Goal: Task Accomplishment & Management: Use online tool/utility

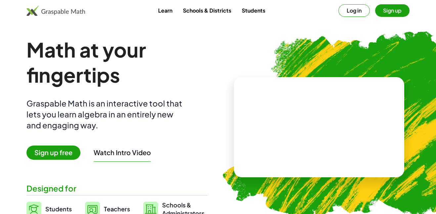
click at [379, 12] on button "Sign up" at bounding box center [392, 10] width 34 height 13
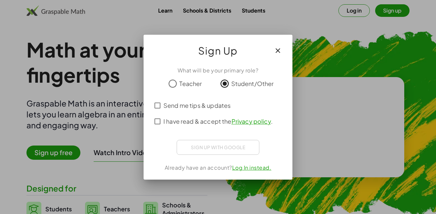
click at [207, 106] on span "Send me tips & updates" at bounding box center [196, 105] width 67 height 9
click at [209, 119] on span "I have read & accept the Privacy policy ." at bounding box center [217, 121] width 109 height 9
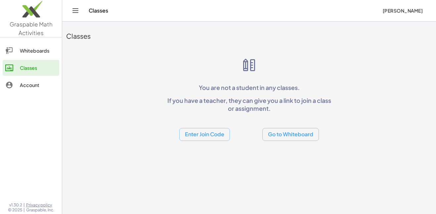
click at [197, 135] on button "Enter Join Code" at bounding box center [204, 134] width 51 height 13
click at [204, 150] on div "Join Class" at bounding box center [204, 151] width 40 height 8
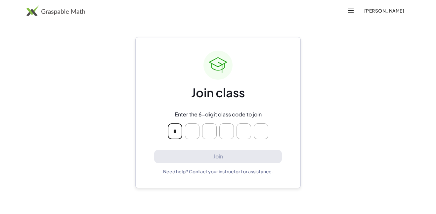
type input "*"
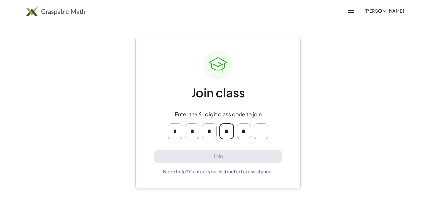
type input "*"
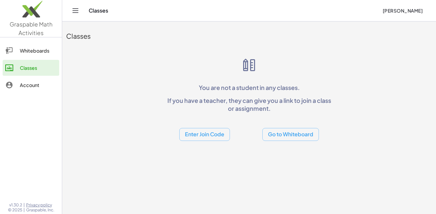
click at [212, 136] on button "Enter Join Code" at bounding box center [204, 134] width 51 height 13
click at [207, 167] on div "Join Activity" at bounding box center [204, 167] width 40 height 8
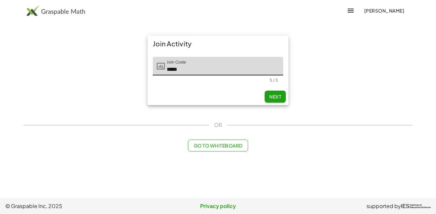
click at [281, 96] on button "Next" at bounding box center [274, 97] width 21 height 12
type input "*****"
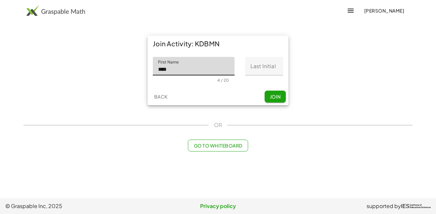
type input "****"
click at [280, 94] on span "Join" at bounding box center [274, 97] width 11 height 6
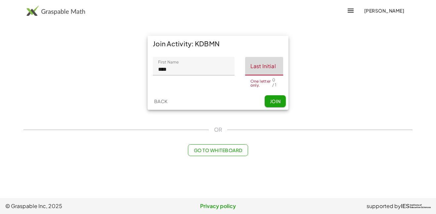
click at [259, 66] on input "Last Initial" at bounding box center [264, 66] width 38 height 19
type input "*"
click at [278, 101] on button "Join" at bounding box center [274, 101] width 21 height 12
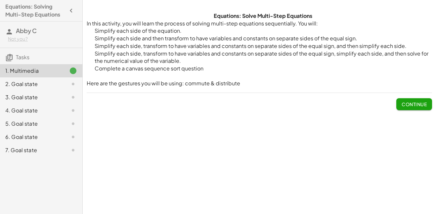
click at [412, 108] on button "Continue" at bounding box center [414, 104] width 36 height 12
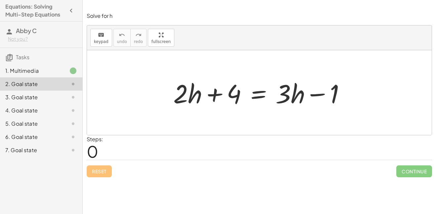
click at [183, 99] on div at bounding box center [261, 93] width 183 height 34
drag, startPoint x: 192, startPoint y: 99, endPoint x: 190, endPoint y: 104, distance: 5.3
click at [190, 104] on div at bounding box center [261, 93] width 183 height 34
drag, startPoint x: 317, startPoint y: 94, endPoint x: 323, endPoint y: 95, distance: 5.8
click at [323, 95] on div at bounding box center [261, 93] width 183 height 34
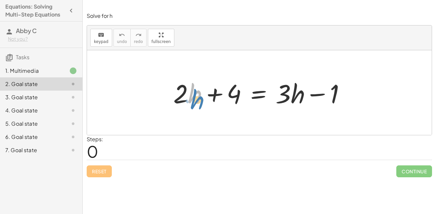
drag, startPoint x: 196, startPoint y: 95, endPoint x: 198, endPoint y: 98, distance: 4.3
click at [198, 98] on div at bounding box center [261, 93] width 183 height 34
drag, startPoint x: 182, startPoint y: 86, endPoint x: 196, endPoint y: 89, distance: 13.7
click at [196, 89] on div at bounding box center [261, 93] width 183 height 34
click at [102, 35] on icon "keyboard" at bounding box center [101, 35] width 6 height 8
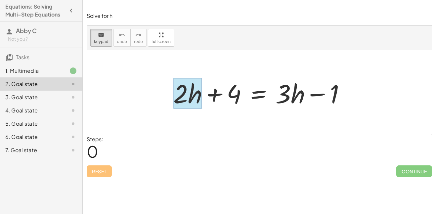
drag, startPoint x: 173, startPoint y: 78, endPoint x: 196, endPoint y: 92, distance: 26.9
click at [258, 93] on div "+ · 2 · h + 4 = + · 3 · h − 1" at bounding box center [258, 93] width 0 height 0
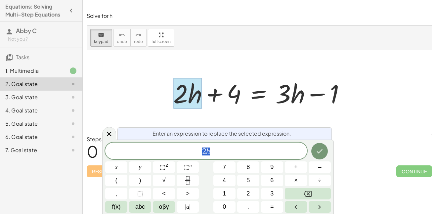
scroll to position [0, 0]
drag, startPoint x: 175, startPoint y: 77, endPoint x: 193, endPoint y: 93, distance: 23.7
click at [258, 93] on div "+ · 2 · h + 4 = + · 3 · h − 1" at bounding box center [258, 93] width 0 height 0
drag, startPoint x: 195, startPoint y: 91, endPoint x: 191, endPoint y: 88, distance: 5.0
click at [191, 88] on div at bounding box center [187, 93] width 29 height 31
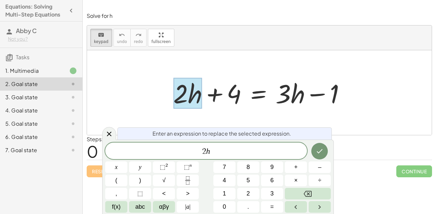
drag, startPoint x: 192, startPoint y: 88, endPoint x: 220, endPoint y: 91, distance: 28.2
click at [258, 93] on div "+ · 2 · h + 4 = + · 3 · h − 1" at bounding box center [258, 93] width 0 height 0
drag, startPoint x: 187, startPoint y: 99, endPoint x: 241, endPoint y: 108, distance: 53.9
click at [258, 93] on div "+ · 2 · h + 4 = + · 3 · h − 1" at bounding box center [258, 93] width 0 height 0
click at [93, 41] on button "keyboard keypad" at bounding box center [101, 38] width 22 height 18
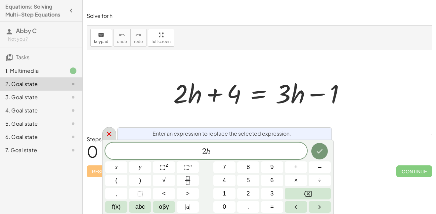
click at [109, 134] on icon at bounding box center [109, 134] width 5 height 5
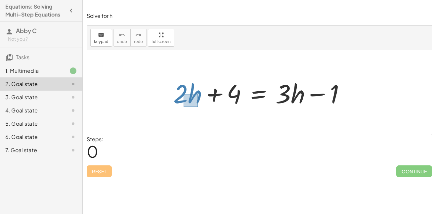
drag, startPoint x: 183, startPoint y: 94, endPoint x: 196, endPoint y: 106, distance: 17.3
click at [196, 106] on div at bounding box center [261, 93] width 183 height 34
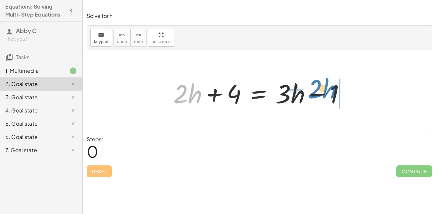
drag, startPoint x: 183, startPoint y: 89, endPoint x: 318, endPoint y: 84, distance: 134.6
click at [318, 84] on div at bounding box center [261, 93] width 183 height 34
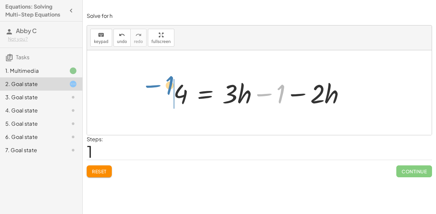
drag, startPoint x: 284, startPoint y: 86, endPoint x: 173, endPoint y: 78, distance: 111.3
click at [173, 78] on div at bounding box center [261, 93] width 183 height 34
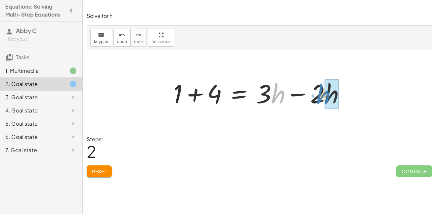
drag, startPoint x: 275, startPoint y: 96, endPoint x: 327, endPoint y: 96, distance: 52.2
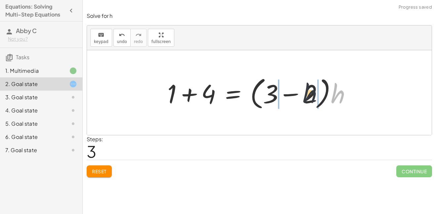
drag, startPoint x: 333, startPoint y: 96, endPoint x: 296, endPoint y: 96, distance: 36.4
click at [296, 96] on div at bounding box center [262, 93] width 196 height 38
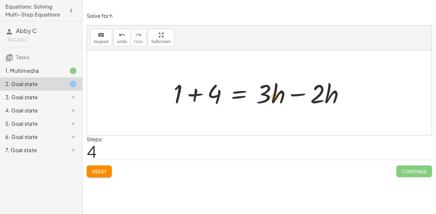
drag, startPoint x: 256, startPoint y: 81, endPoint x: 267, endPoint y: 83, distance: 11.1
click at [267, 83] on div at bounding box center [261, 93] width 183 height 34
drag, startPoint x: 257, startPoint y: 78, endPoint x: 266, endPoint y: 76, distance: 9.0
click at [266, 76] on div at bounding box center [261, 93] width 183 height 34
click at [109, 43] on button "keyboard keypad" at bounding box center [101, 38] width 22 height 18
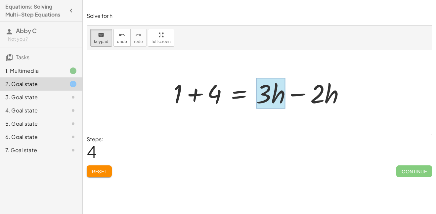
drag, startPoint x: 260, startPoint y: 78, endPoint x: 277, endPoint y: 79, distance: 16.9
click at [277, 79] on div at bounding box center [270, 93] width 29 height 31
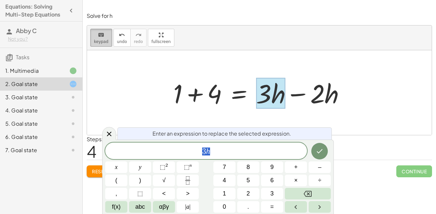
click at [94, 34] on div "keyboard" at bounding box center [101, 35] width 15 height 8
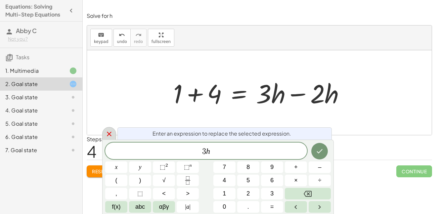
click at [111, 132] on icon at bounding box center [109, 134] width 5 height 5
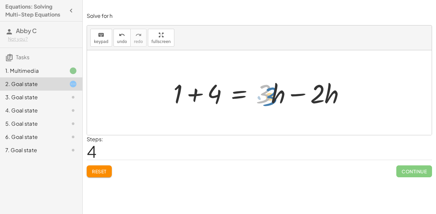
drag, startPoint x: 252, startPoint y: 76, endPoint x: 251, endPoint y: 72, distance: 4.2
click at [251, 72] on div "+ · 2 · h + 4 = + · 3 · h − 1 4 = + · 3 · h − 1 − · 2 · h + 1 + 4 = + · 3 · h −…" at bounding box center [259, 92] width 344 height 85
click at [294, 93] on div at bounding box center [261, 93] width 183 height 34
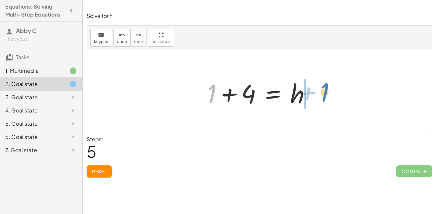
drag, startPoint x: 212, startPoint y: 93, endPoint x: 324, endPoint y: 92, distance: 111.7
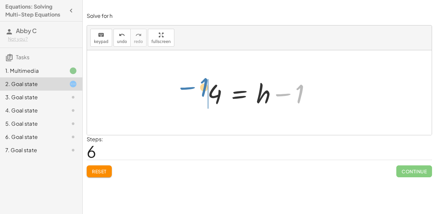
drag, startPoint x: 300, startPoint y: 91, endPoint x: 205, endPoint y: 84, distance: 95.7
click at [205, 84] on div at bounding box center [261, 93] width 115 height 34
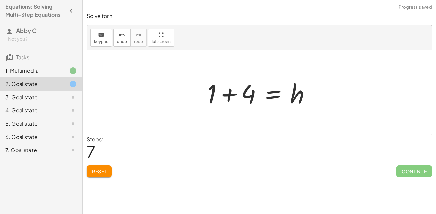
click at [228, 94] on div at bounding box center [261, 93] width 115 height 34
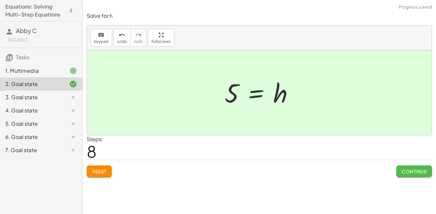
click at [400, 173] on button "Continue" at bounding box center [414, 171] width 36 height 12
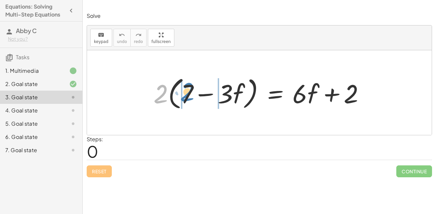
drag, startPoint x: 162, startPoint y: 93, endPoint x: 187, endPoint y: 90, distance: 25.3
click at [187, 90] on div at bounding box center [261, 93] width 223 height 38
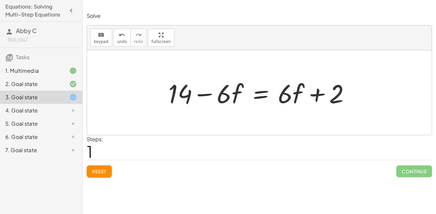
click at [315, 93] on div at bounding box center [261, 93] width 193 height 34
drag, startPoint x: 279, startPoint y: 98, endPoint x: 284, endPoint y: 96, distance: 5.3
click at [284, 96] on div at bounding box center [261, 93] width 193 height 34
click at [103, 37] on icon "keyboard" at bounding box center [101, 35] width 6 height 8
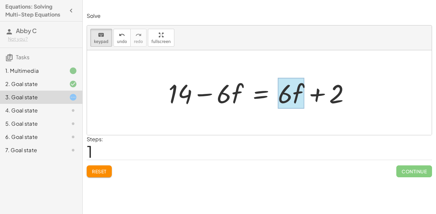
click at [300, 81] on div at bounding box center [291, 93] width 26 height 31
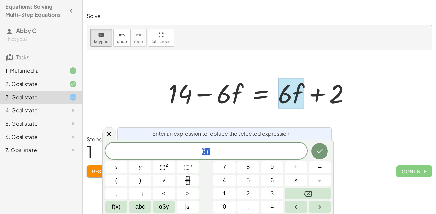
scroll to position [1, 0]
click at [322, 153] on icon "Done" at bounding box center [319, 151] width 8 height 8
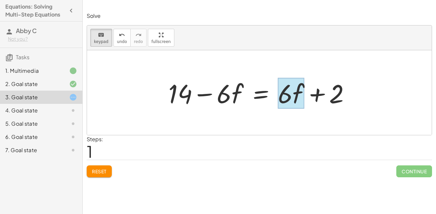
click at [295, 87] on div at bounding box center [291, 93] width 26 height 31
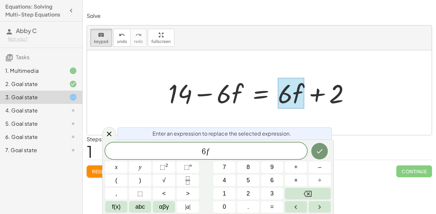
drag, startPoint x: 291, startPoint y: 88, endPoint x: 294, endPoint y: 82, distance: 7.2
click at [294, 82] on div at bounding box center [291, 93] width 26 height 31
click at [110, 133] on icon at bounding box center [109, 134] width 5 height 5
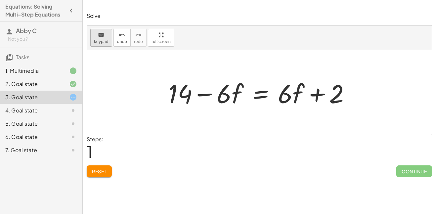
click at [101, 33] on icon "keyboard" at bounding box center [101, 35] width 6 height 8
drag, startPoint x: 280, startPoint y: 77, endPoint x: 286, endPoint y: 76, distance: 6.0
click at [286, 76] on div at bounding box center [261, 93] width 193 height 34
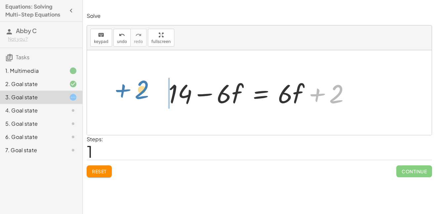
drag, startPoint x: 336, startPoint y: 96, endPoint x: 145, endPoint y: 92, distance: 191.1
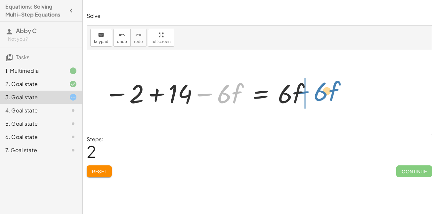
drag, startPoint x: 205, startPoint y: 95, endPoint x: 302, endPoint y: 92, distance: 97.2
click at [302, 92] on div at bounding box center [207, 93] width 213 height 34
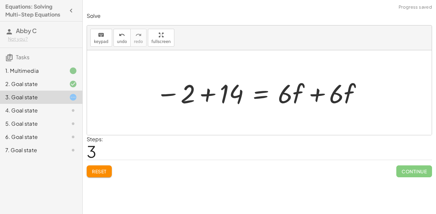
click at [317, 94] on div at bounding box center [258, 93] width 213 height 34
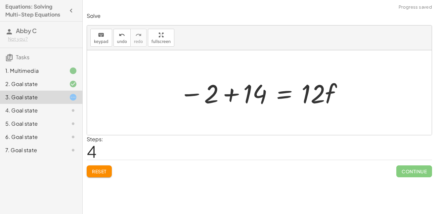
click at [229, 93] on div at bounding box center [261, 93] width 171 height 34
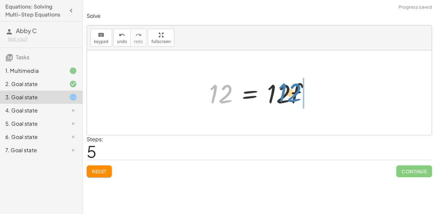
drag, startPoint x: 219, startPoint y: 99, endPoint x: 287, endPoint y: 98, distance: 68.1
click at [287, 98] on div at bounding box center [262, 93] width 112 height 34
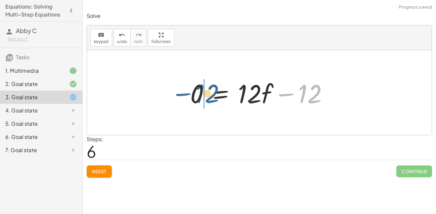
drag, startPoint x: 304, startPoint y: 96, endPoint x: 188, endPoint y: 96, distance: 116.3
click at [188, 96] on div at bounding box center [262, 93] width 150 height 34
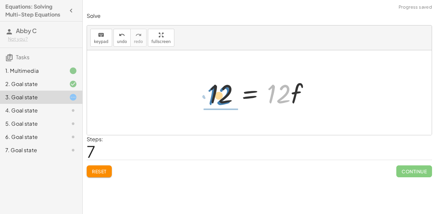
drag, startPoint x: 289, startPoint y: 91, endPoint x: 230, endPoint y: 93, distance: 58.8
click at [230, 93] on div at bounding box center [262, 93] width 112 height 34
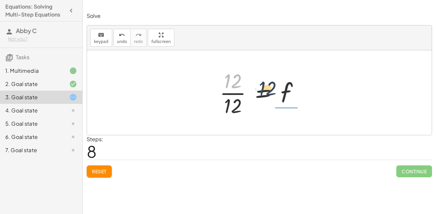
drag, startPoint x: 238, startPoint y: 77, endPoint x: 284, endPoint y: 87, distance: 47.0
click at [284, 87] on div at bounding box center [261, 92] width 91 height 51
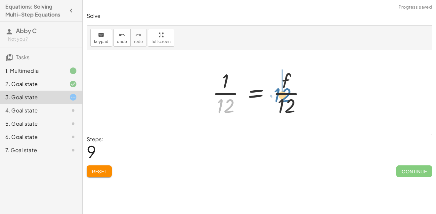
drag, startPoint x: 228, startPoint y: 103, endPoint x: 286, endPoint y: 92, distance: 58.6
click at [286, 92] on div at bounding box center [261, 92] width 105 height 51
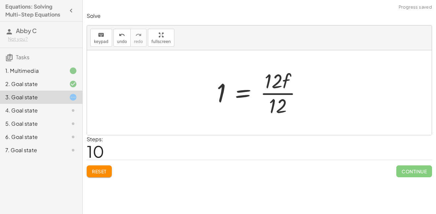
click at [105, 170] on span "Reset" at bounding box center [99, 171] width 15 height 6
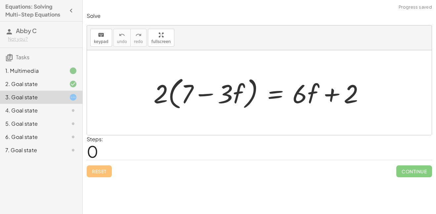
drag, startPoint x: 152, startPoint y: 70, endPoint x: 194, endPoint y: 99, distance: 50.8
click at [194, 99] on div "· 2 · ( + 7 − · 3 · f ) = + · 6 · f + 2" at bounding box center [259, 92] width 344 height 85
drag, startPoint x: 305, startPoint y: 70, endPoint x: 325, endPoint y: 113, distance: 47.7
click at [325, 113] on div "· 2 · ( + 7 − · 3 · f ) = + · 6 · f + 2" at bounding box center [259, 92] width 344 height 85
click at [331, 99] on div at bounding box center [261, 93] width 223 height 38
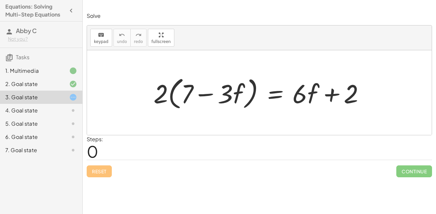
click at [268, 96] on div at bounding box center [261, 93] width 223 height 38
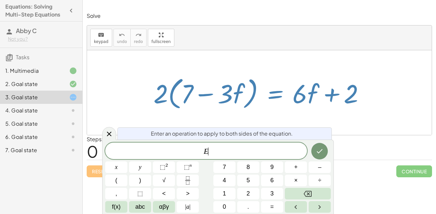
scroll to position [2, 0]
click at [113, 134] on div at bounding box center [109, 133] width 14 height 13
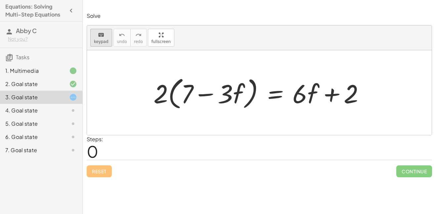
click at [104, 43] on span "keypad" at bounding box center [101, 41] width 15 height 5
click at [98, 40] on span "keypad" at bounding box center [101, 41] width 15 height 5
click at [100, 39] on span "keypad" at bounding box center [101, 41] width 15 height 5
click at [104, 37] on div "keyboard" at bounding box center [101, 35] width 15 height 8
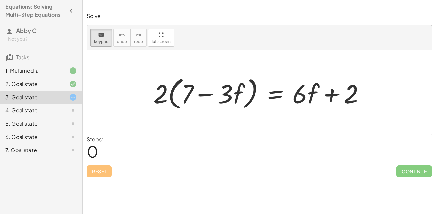
drag, startPoint x: 156, startPoint y: 69, endPoint x: 205, endPoint y: 95, distance: 55.3
click at [205, 95] on div "· 2 · ( + 7 − · 3 · f ) = + · 6 · f + 2" at bounding box center [259, 92] width 344 height 85
click at [189, 90] on div at bounding box center [187, 93] width 12 height 31
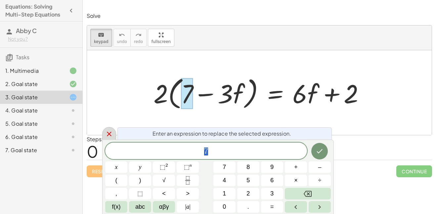
click at [113, 135] on icon at bounding box center [109, 134] width 8 height 8
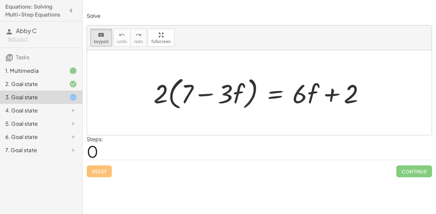
click at [185, 160] on div "Reset Continue" at bounding box center [259, 169] width 345 height 18
click at [94, 27] on div "keyboard keypad undo [PERSON_NAME] redo fullscreen" at bounding box center [259, 37] width 344 height 25
click at [101, 37] on icon "keyboard" at bounding box center [101, 35] width 6 height 8
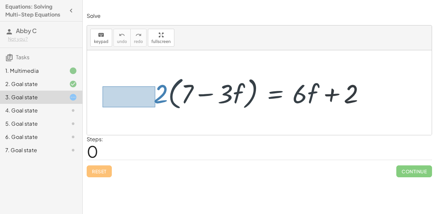
drag, startPoint x: 155, startPoint y: 86, endPoint x: 103, endPoint y: 107, distance: 56.2
click at [103, 107] on div "· 2 · ( + 7 − · 3 · f ) = + · 6 · f + 2" at bounding box center [259, 92] width 344 height 85
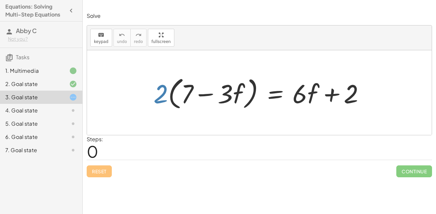
click at [151, 118] on div at bounding box center [259, 92] width 344 height 85
click at [148, 79] on div "· 2 · 2 · ( + 7 − · 3 · f ) = + · 6 · f + 2" at bounding box center [258, 92] width 231 height 41
drag, startPoint x: 148, startPoint y: 79, endPoint x: 167, endPoint y: 94, distance: 24.2
click at [167, 94] on div "· 2 · ( + 7 − · 3 · f ) = + · 6 · f + 2" at bounding box center [258, 92] width 231 height 41
drag, startPoint x: 217, startPoint y: 78, endPoint x: 227, endPoint y: 78, distance: 9.6
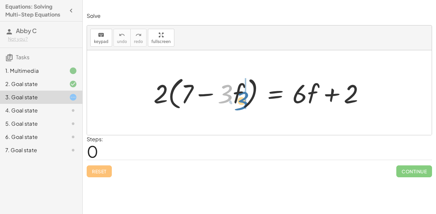
click at [227, 78] on div at bounding box center [261, 93] width 223 height 38
drag, startPoint x: 221, startPoint y: 69, endPoint x: 236, endPoint y: 85, distance: 21.5
click at [236, 85] on div "· 2 · ( + 7 − · 3 · f ) = + · 6 · f + 2" at bounding box center [259, 92] width 344 height 85
click at [211, 76] on div at bounding box center [261, 93] width 223 height 38
click at [237, 175] on div "Reset Continue" at bounding box center [259, 169] width 345 height 18
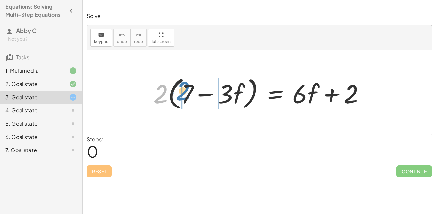
drag, startPoint x: 156, startPoint y: 86, endPoint x: 177, endPoint y: 83, distance: 21.4
click at [177, 83] on div at bounding box center [261, 93] width 223 height 38
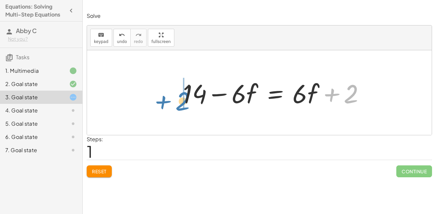
drag, startPoint x: 352, startPoint y: 94, endPoint x: 185, endPoint y: 96, distance: 166.6
click at [185, 96] on div at bounding box center [261, 93] width 223 height 34
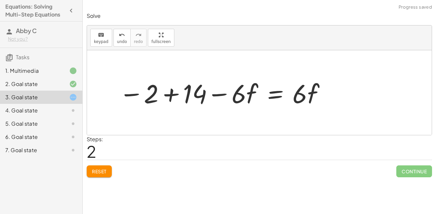
click at [172, 95] on div at bounding box center [261, 93] width 223 height 34
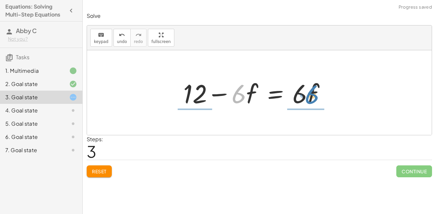
drag, startPoint x: 234, startPoint y: 94, endPoint x: 305, endPoint y: 94, distance: 71.0
click at [305, 94] on div at bounding box center [261, 93] width 223 height 34
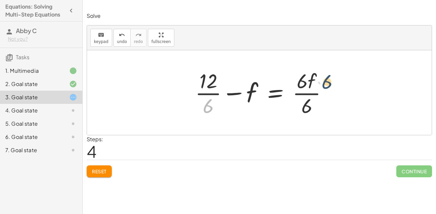
drag, startPoint x: 207, startPoint y: 106, endPoint x: 346, endPoint y: 76, distance: 142.0
click at [346, 76] on div at bounding box center [261, 92] width 223 height 51
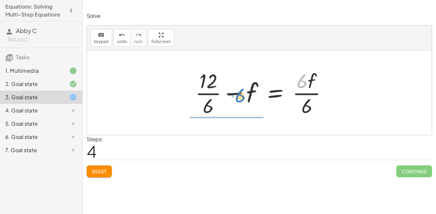
drag, startPoint x: 303, startPoint y: 84, endPoint x: 243, endPoint y: 98, distance: 61.0
click at [243, 98] on div at bounding box center [261, 92] width 223 height 51
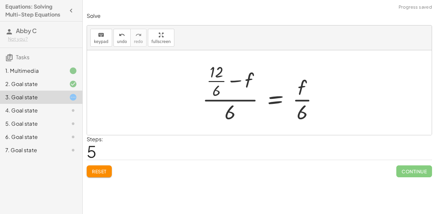
click at [100, 169] on span "Reset" at bounding box center [99, 171] width 15 height 6
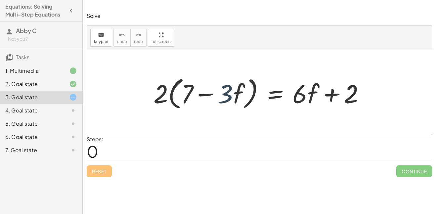
drag, startPoint x: 229, startPoint y: 95, endPoint x: 231, endPoint y: 93, distance: 3.5
click at [231, 93] on div at bounding box center [261, 93] width 223 height 38
drag, startPoint x: 223, startPoint y: 68, endPoint x: 242, endPoint y: 101, distance: 37.7
click at [242, 101] on div "· 2 · ( + 7 − · 3 · f ) = + · 6 · f + 2" at bounding box center [259, 92] width 344 height 85
drag, startPoint x: 219, startPoint y: 73, endPoint x: 241, endPoint y: 106, distance: 39.5
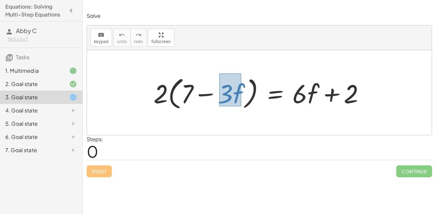
click at [241, 106] on div at bounding box center [261, 93] width 223 height 38
drag, startPoint x: 231, startPoint y: 93, endPoint x: 236, endPoint y: 96, distance: 5.7
click at [236, 96] on div at bounding box center [261, 93] width 223 height 38
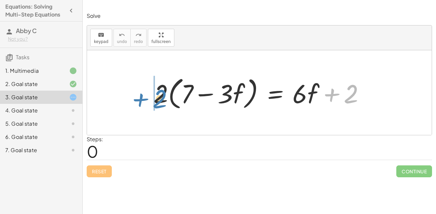
drag, startPoint x: 348, startPoint y: 91, endPoint x: 157, endPoint y: 95, distance: 191.0
click at [157, 95] on div at bounding box center [261, 93] width 223 height 38
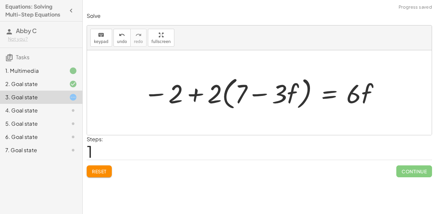
click at [193, 96] on div at bounding box center [261, 93] width 243 height 38
click at [196, 93] on div at bounding box center [261, 93] width 243 height 38
click at [101, 172] on span "Reset" at bounding box center [99, 171] width 15 height 6
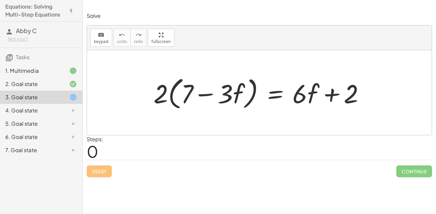
click at [173, 97] on div at bounding box center [261, 93] width 223 height 38
drag, startPoint x: 160, startPoint y: 93, endPoint x: 183, endPoint y: 89, distance: 23.9
click at [183, 89] on div at bounding box center [261, 93] width 223 height 38
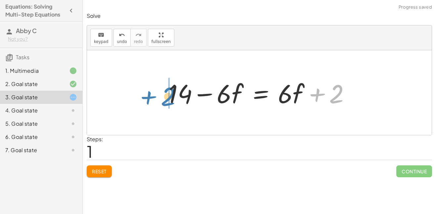
drag, startPoint x: 335, startPoint y: 97, endPoint x: 167, endPoint y: 102, distance: 167.9
click at [167, 102] on div at bounding box center [261, 93] width 193 height 34
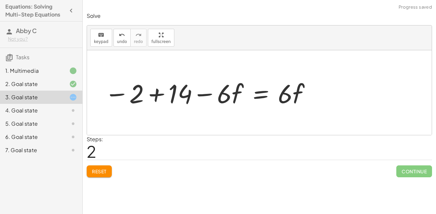
click at [156, 94] on div at bounding box center [207, 93] width 213 height 34
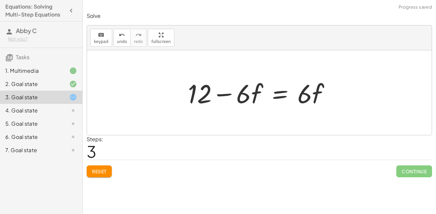
click at [225, 95] on div at bounding box center [261, 93] width 154 height 34
click at [109, 155] on div "Steps: 3" at bounding box center [259, 147] width 345 height 24
click at [121, 43] on span "undo" at bounding box center [122, 41] width 10 height 5
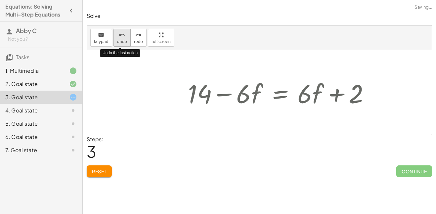
click at [121, 43] on span "undo" at bounding box center [122, 41] width 10 height 5
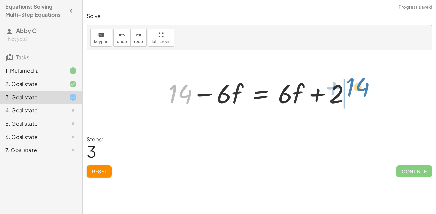
drag, startPoint x: 183, startPoint y: 93, endPoint x: 362, endPoint y: 85, distance: 178.6
click at [362, 85] on div "· 2 · ( + 7 − · 3 · f ) = + · 6 · f + 2 + · 2 · 7 − · 2 · 3 · f = + · 6 · f + 2…" at bounding box center [259, 92] width 344 height 85
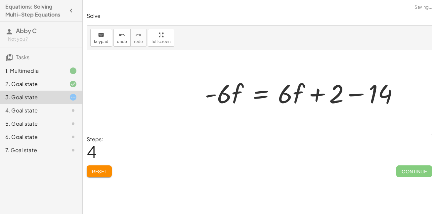
click at [357, 95] on div at bounding box center [304, 93] width 206 height 34
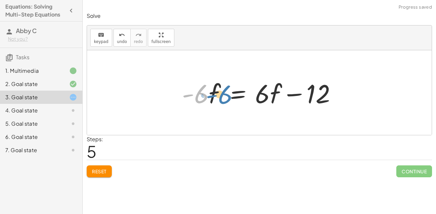
drag, startPoint x: 206, startPoint y: 97, endPoint x: 210, endPoint y: 103, distance: 7.1
click at [210, 103] on div at bounding box center [261, 93] width 166 height 34
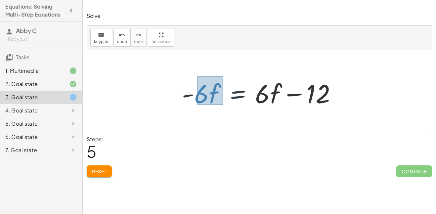
drag, startPoint x: 197, startPoint y: 76, endPoint x: 222, endPoint y: 105, distance: 38.0
click at [222, 105] on div at bounding box center [261, 93] width 166 height 34
click at [182, 80] on div at bounding box center [261, 93] width 166 height 34
drag, startPoint x: 185, startPoint y: 76, endPoint x: 222, endPoint y: 110, distance: 51.0
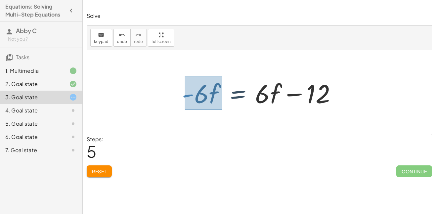
click at [222, 110] on div "· 2 · ( + 7 − · 3 · f ) = + · 6 · f + 2 + · 2 · 7 − · 2 · 3 · f = + · 6 · f + 2…" at bounding box center [259, 92] width 174 height 37
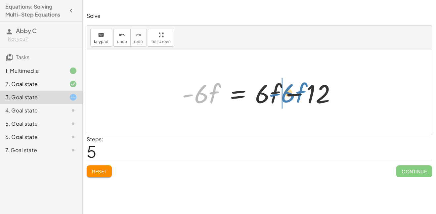
drag, startPoint x: 207, startPoint y: 96, endPoint x: 291, endPoint y: 93, distance: 84.6
click at [291, 93] on div at bounding box center [261, 93] width 166 height 34
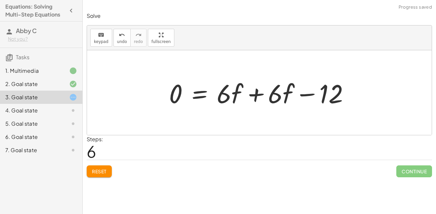
click at [254, 94] on div at bounding box center [262, 93] width 192 height 34
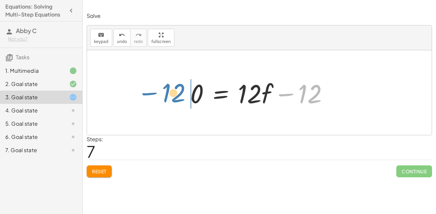
drag, startPoint x: 312, startPoint y: 97, endPoint x: 176, endPoint y: 97, distance: 135.8
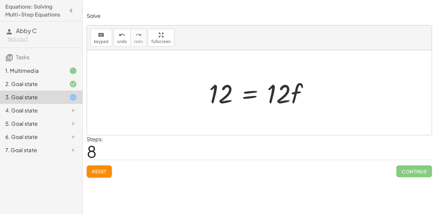
click at [252, 91] on div at bounding box center [262, 93] width 112 height 34
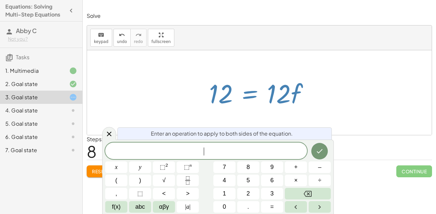
scroll to position [3, 0]
click at [317, 151] on icon "Done" at bounding box center [319, 151] width 8 height 8
click at [113, 139] on div at bounding box center [109, 133] width 14 height 13
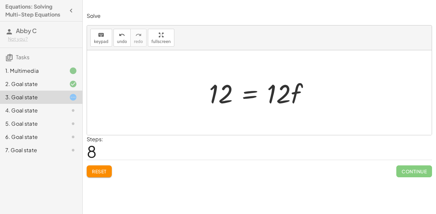
click at [102, 172] on span "Reset" at bounding box center [99, 171] width 15 height 6
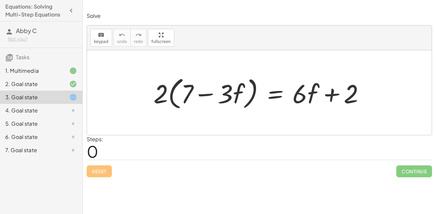
click at [332, 93] on div at bounding box center [261, 93] width 223 height 38
drag, startPoint x: 310, startPoint y: 95, endPoint x: 326, endPoint y: 98, distance: 15.9
click at [326, 98] on div at bounding box center [261, 93] width 223 height 38
drag, startPoint x: 292, startPoint y: 70, endPoint x: 306, endPoint y: 81, distance: 17.9
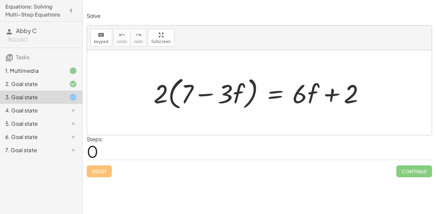
click at [306, 81] on div "· 2 · ( + 7 − · 3 · f ) = + · 6 · f + 2" at bounding box center [259, 92] width 344 height 85
drag, startPoint x: 293, startPoint y: 81, endPoint x: 317, endPoint y: 106, distance: 34.8
click at [317, 106] on div at bounding box center [261, 93] width 223 height 38
drag, startPoint x: 309, startPoint y: 85, endPoint x: 238, endPoint y: 84, distance: 71.7
click at [238, 84] on div at bounding box center [261, 93] width 223 height 38
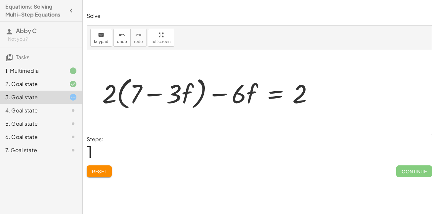
click at [99, 172] on span "Reset" at bounding box center [99, 171] width 15 height 6
